Goal: Transaction & Acquisition: Purchase product/service

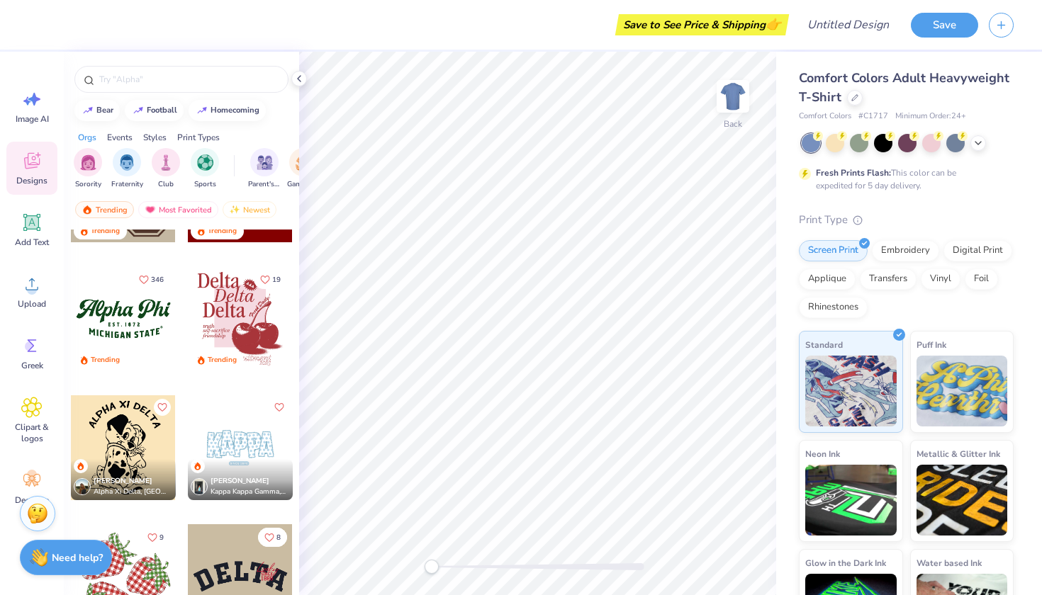
scroll to position [1529, 0]
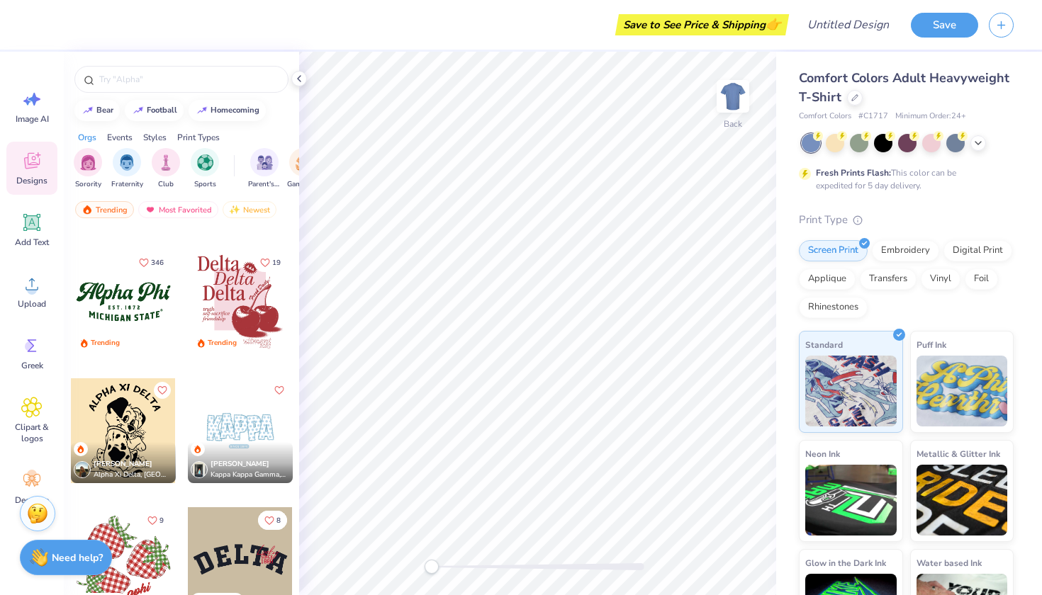
click at [254, 432] on div at bounding box center [240, 430] width 105 height 105
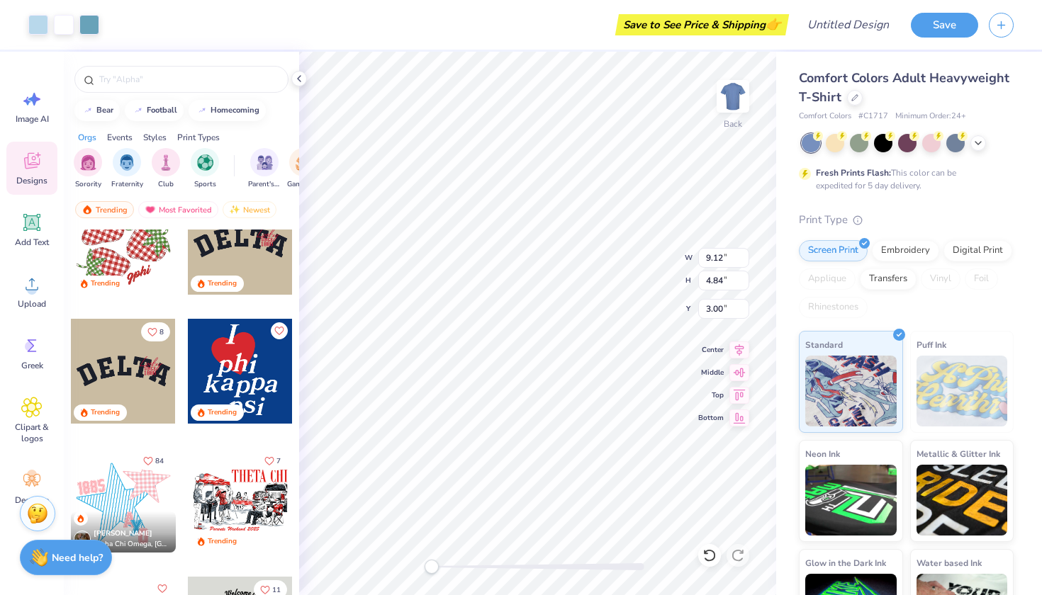
scroll to position [1847, 0]
click at [263, 371] on div at bounding box center [240, 370] width 105 height 105
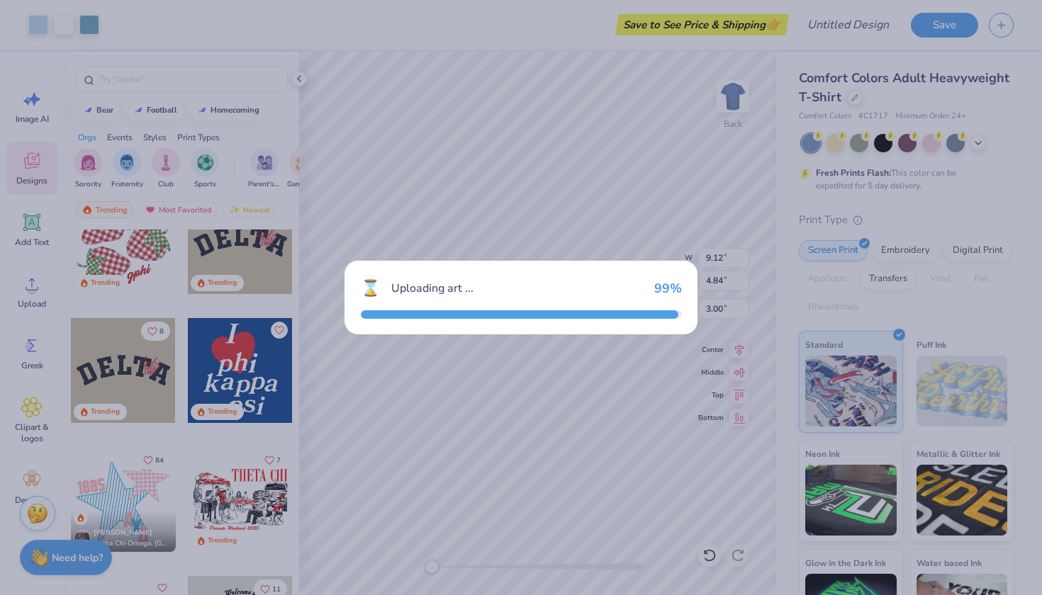
type input "2.36"
type input "3.02"
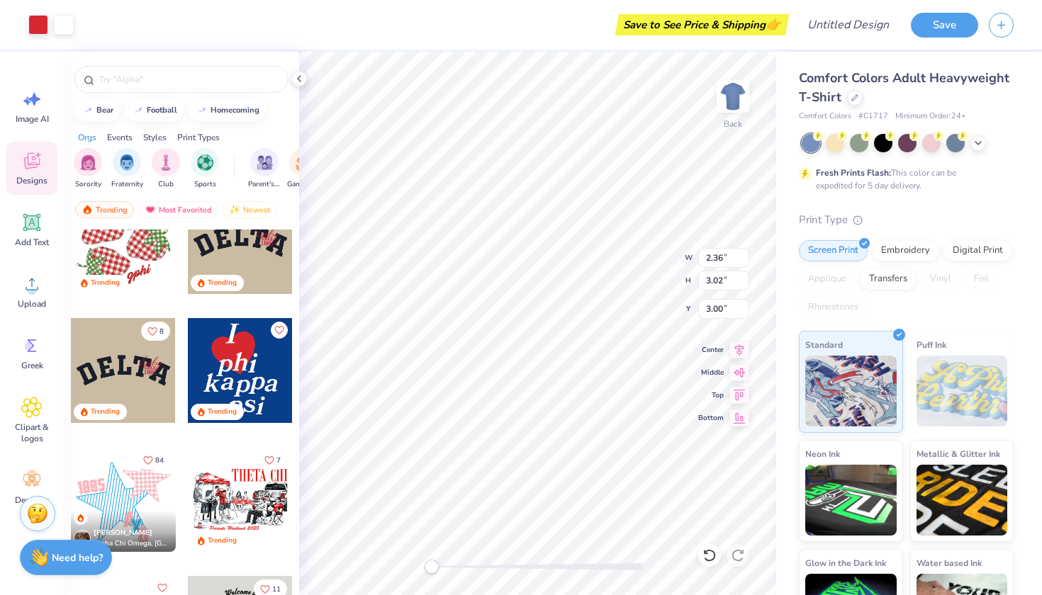
click at [127, 505] on div at bounding box center [123, 499] width 105 height 105
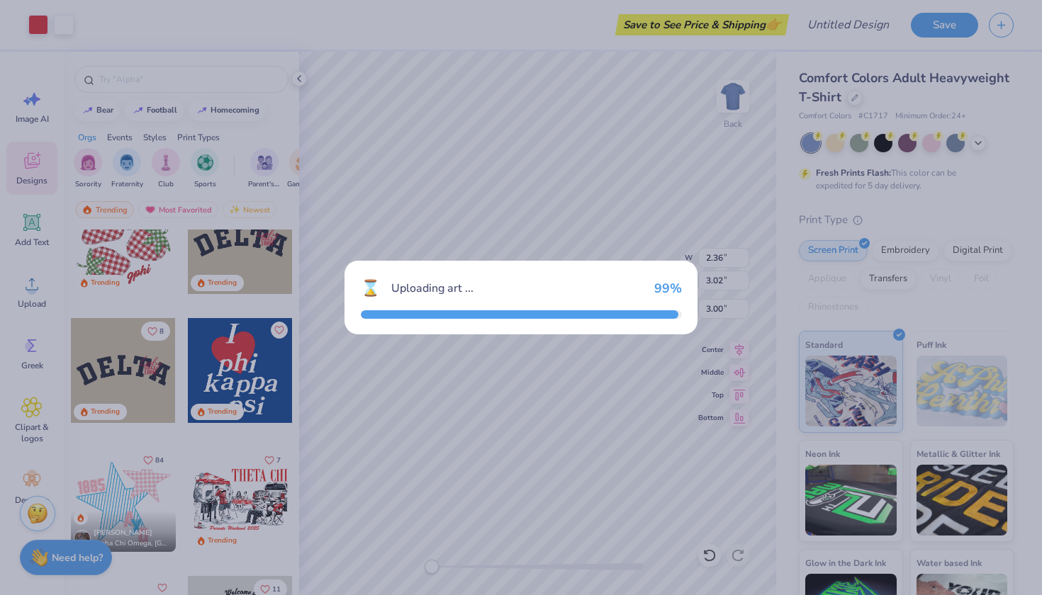
type input "9.47"
type input "8.84"
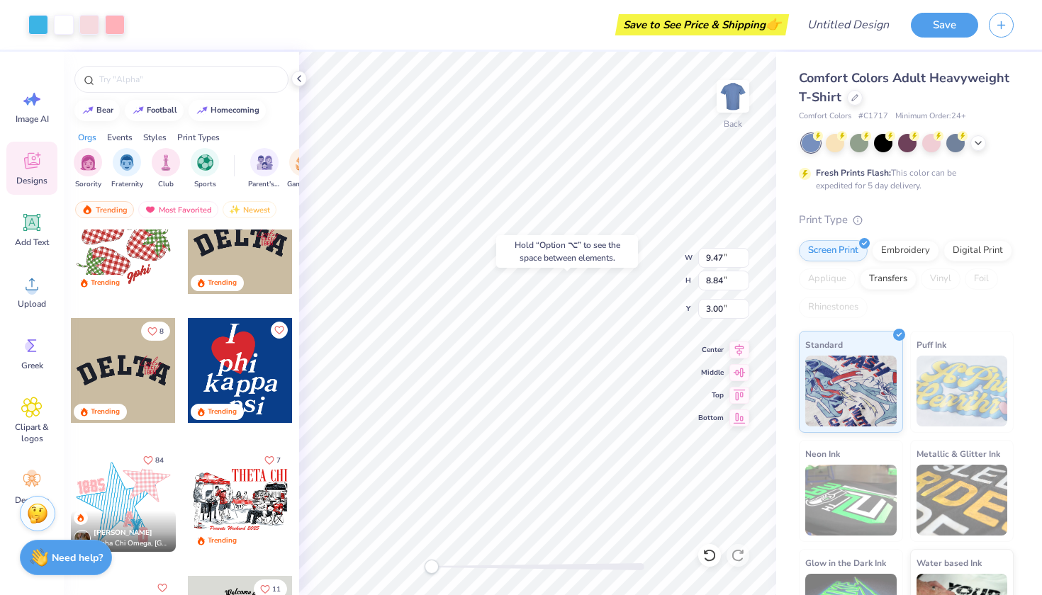
type input "9.12"
type input "4.84"
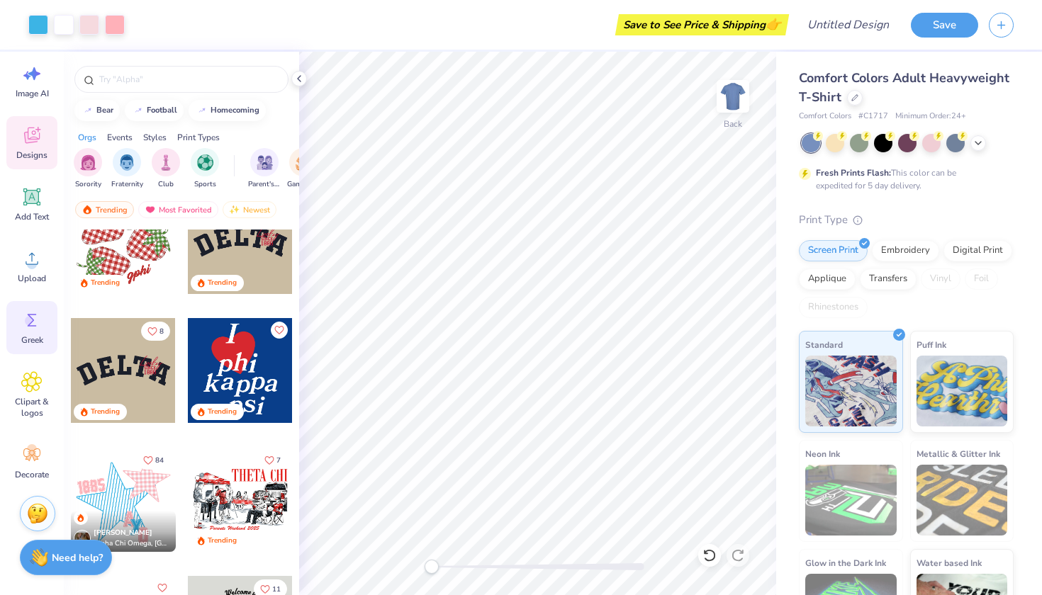
scroll to position [26, 0]
click at [856, 98] on icon at bounding box center [854, 96] width 7 height 7
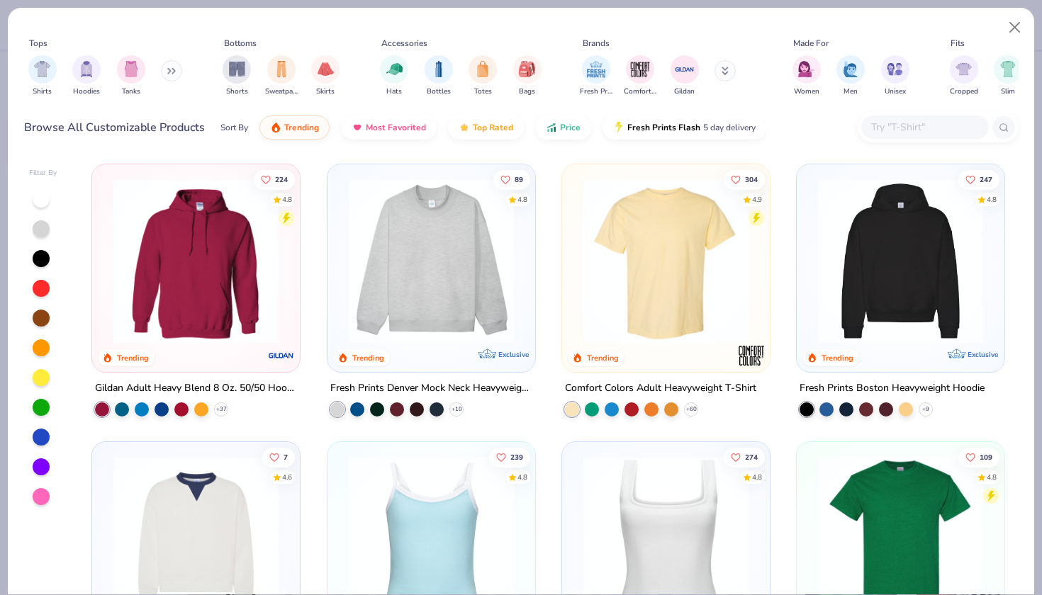
click at [174, 70] on icon at bounding box center [171, 70] width 9 height 7
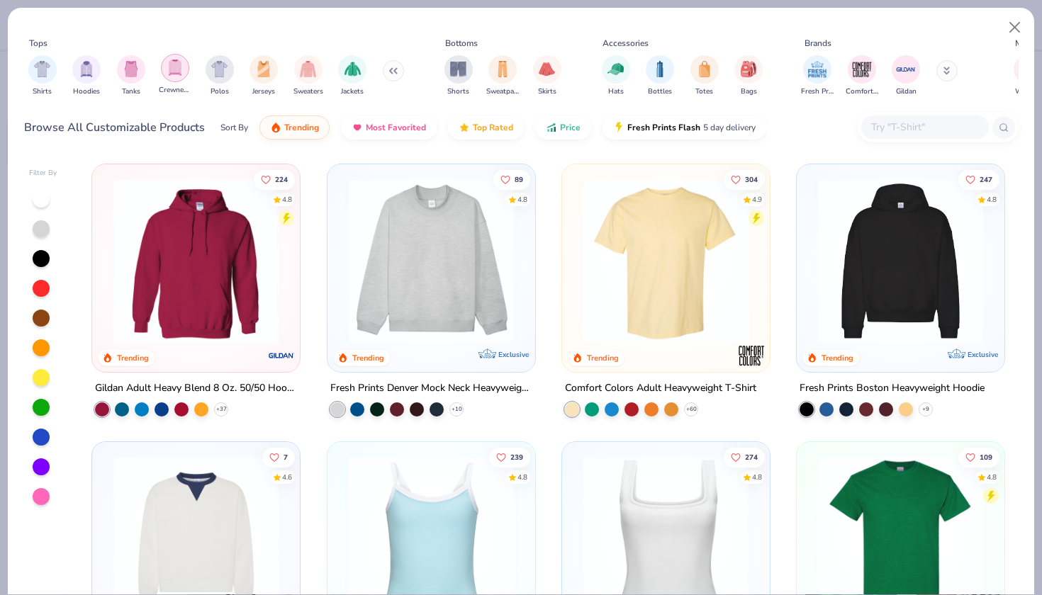
click at [182, 77] on div "filter for Crewnecks" at bounding box center [175, 68] width 28 height 28
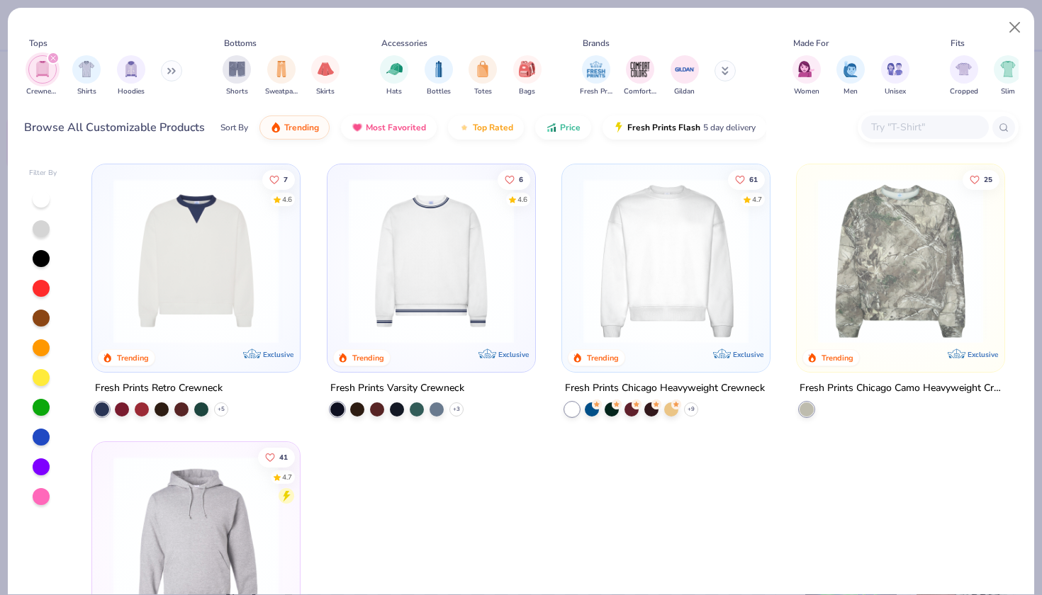
click at [694, 267] on img at bounding box center [665, 261] width 179 height 165
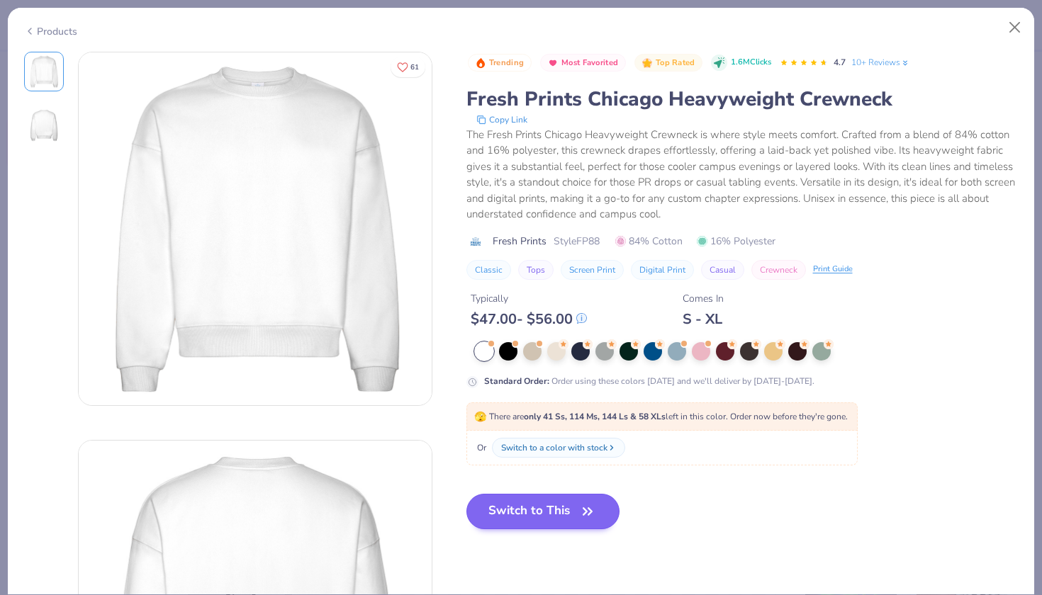
click at [556, 507] on button "Switch to This" at bounding box center [543, 511] width 154 height 35
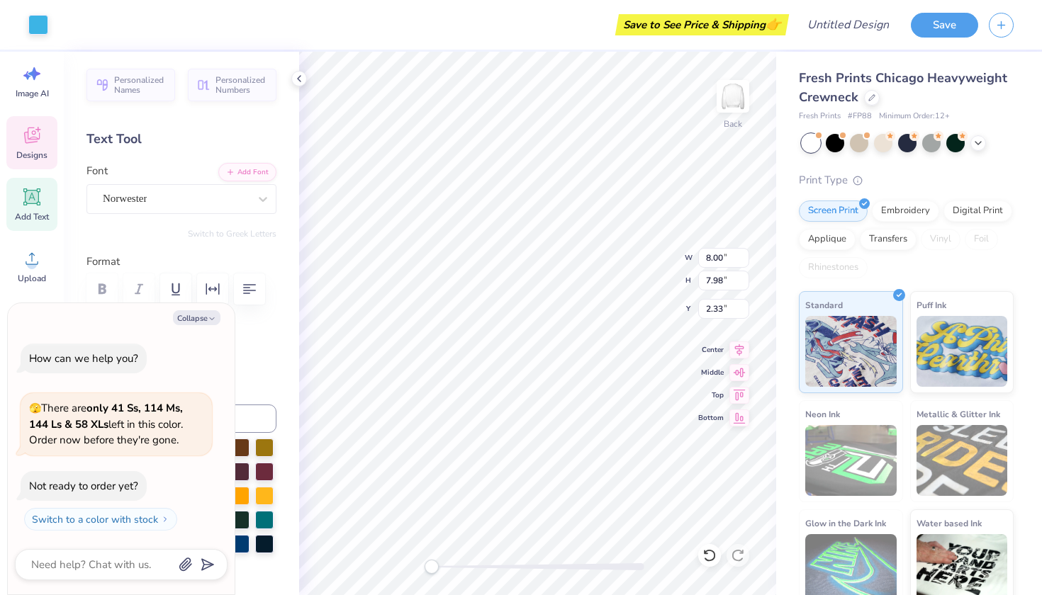
type textarea "x"
type input "4.65"
type input "4.54"
type input "1.76"
click at [256, 336] on div "Text colors" at bounding box center [181, 343] width 190 height 41
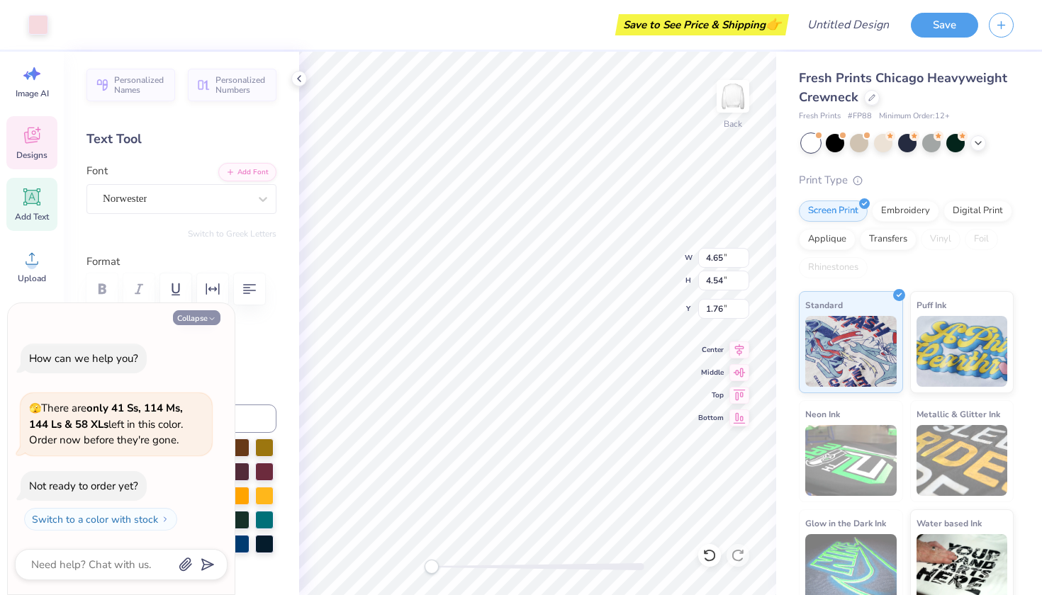
click at [194, 316] on button "Collapse" at bounding box center [196, 317] width 47 height 15
type textarea "x"
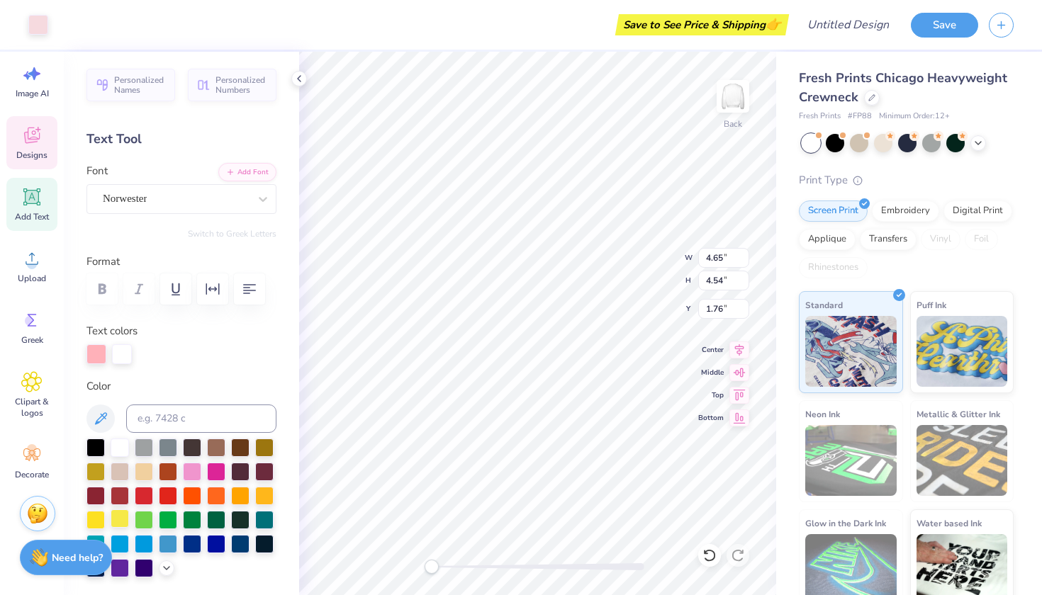
click at [120, 522] on div at bounding box center [120, 519] width 18 height 18
type input "4.78"
type input "4.68"
type input "1.66"
click at [122, 518] on div at bounding box center [120, 519] width 18 height 18
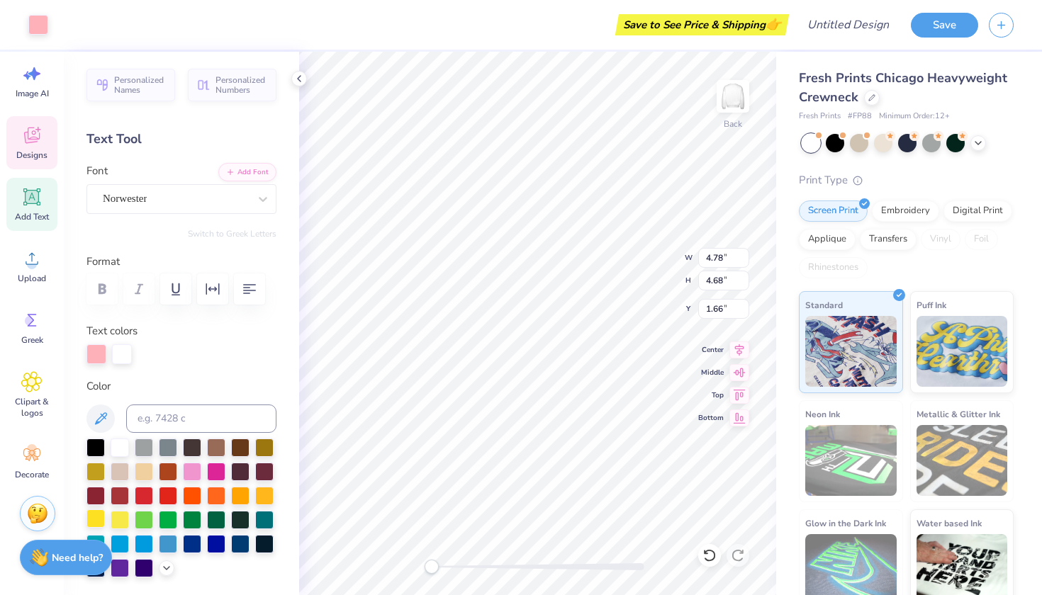
click at [95, 517] on div at bounding box center [95, 519] width 18 height 18
click at [119, 521] on div at bounding box center [120, 519] width 18 height 18
